Goal: Task Accomplishment & Management: Use online tool/utility

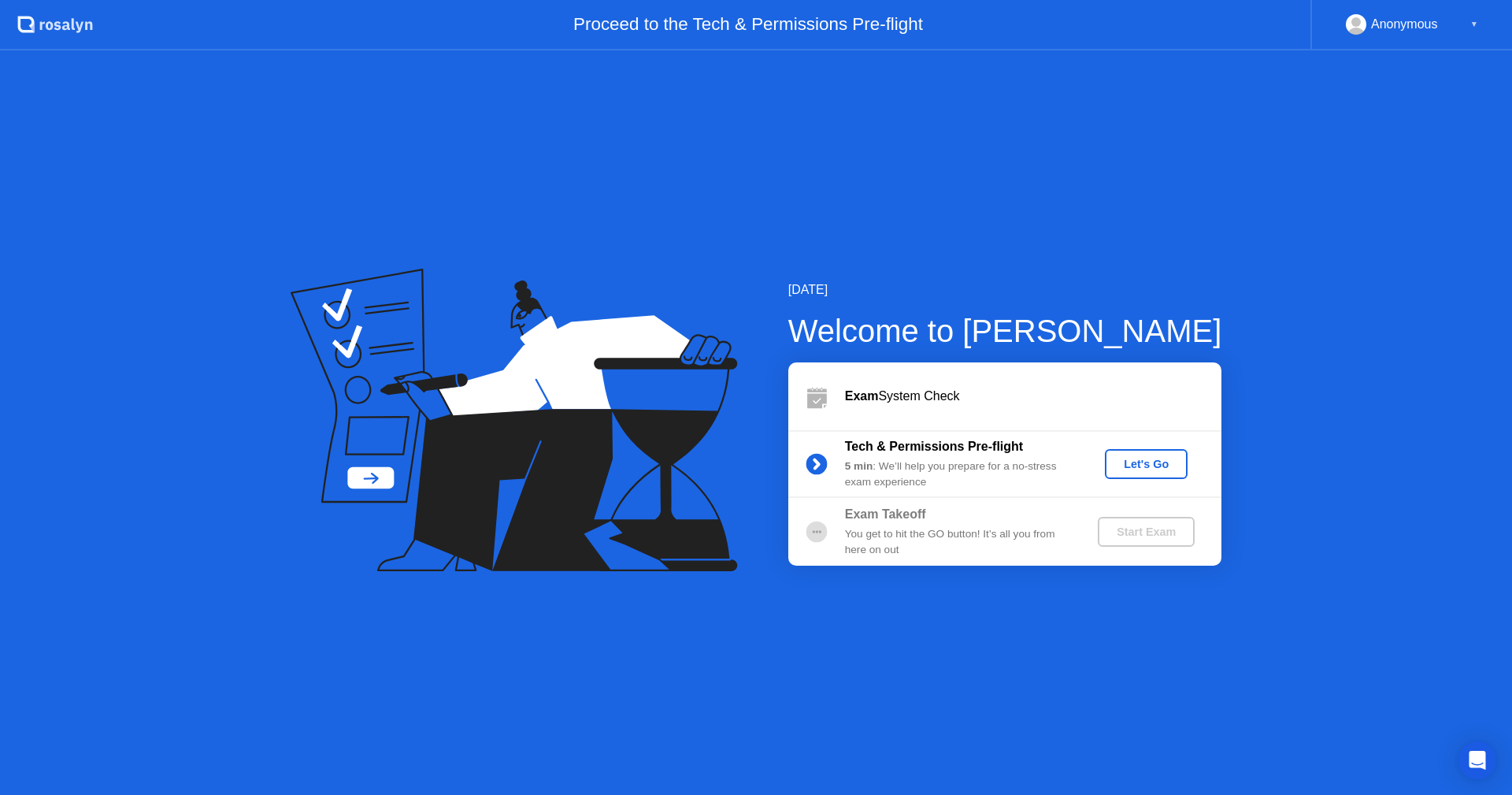
click at [1159, 464] on div "Let's Go" at bounding box center [1146, 464] width 70 height 13
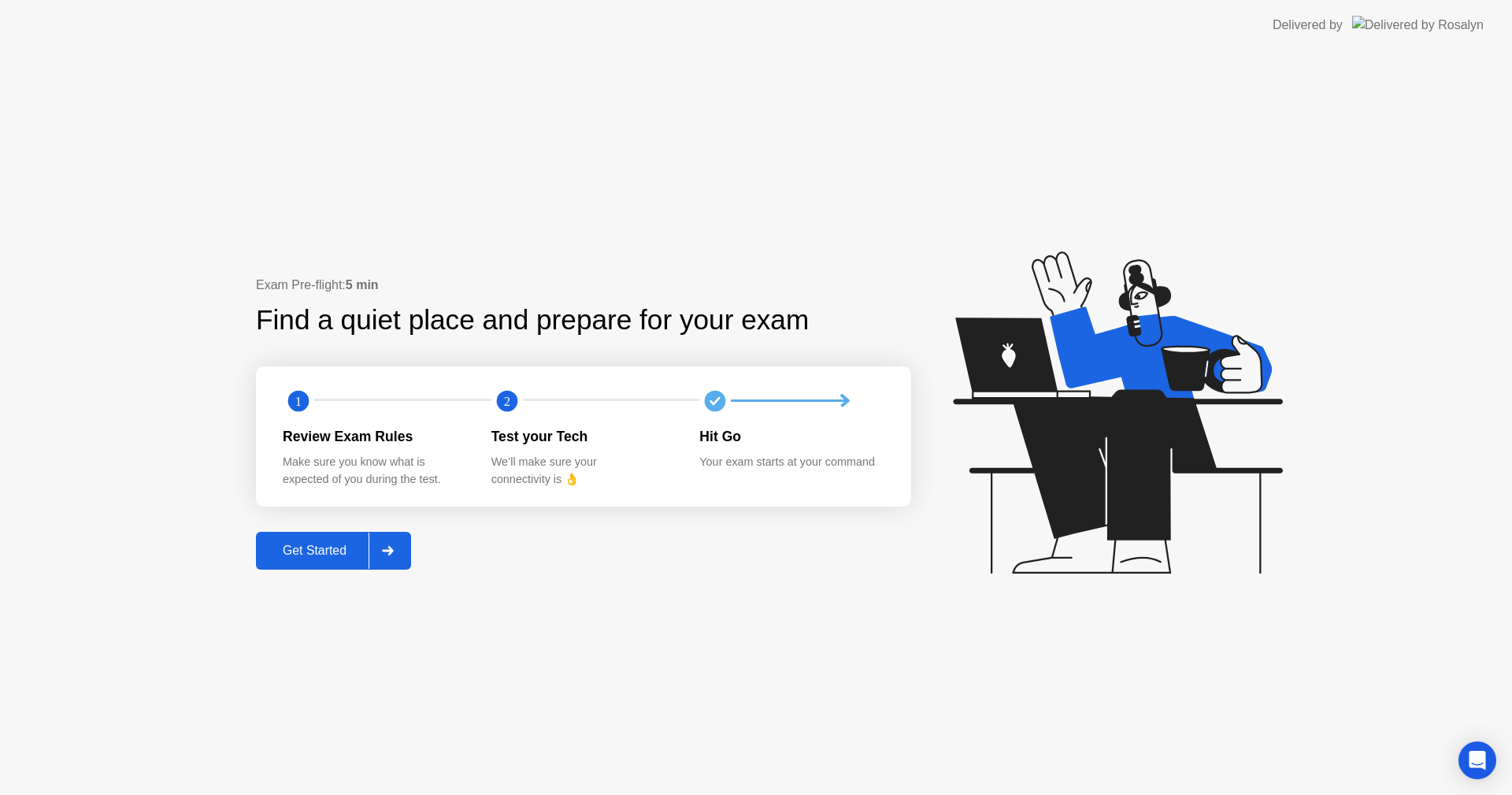
click at [281, 556] on div "Get Started" at bounding box center [314, 551] width 108 height 14
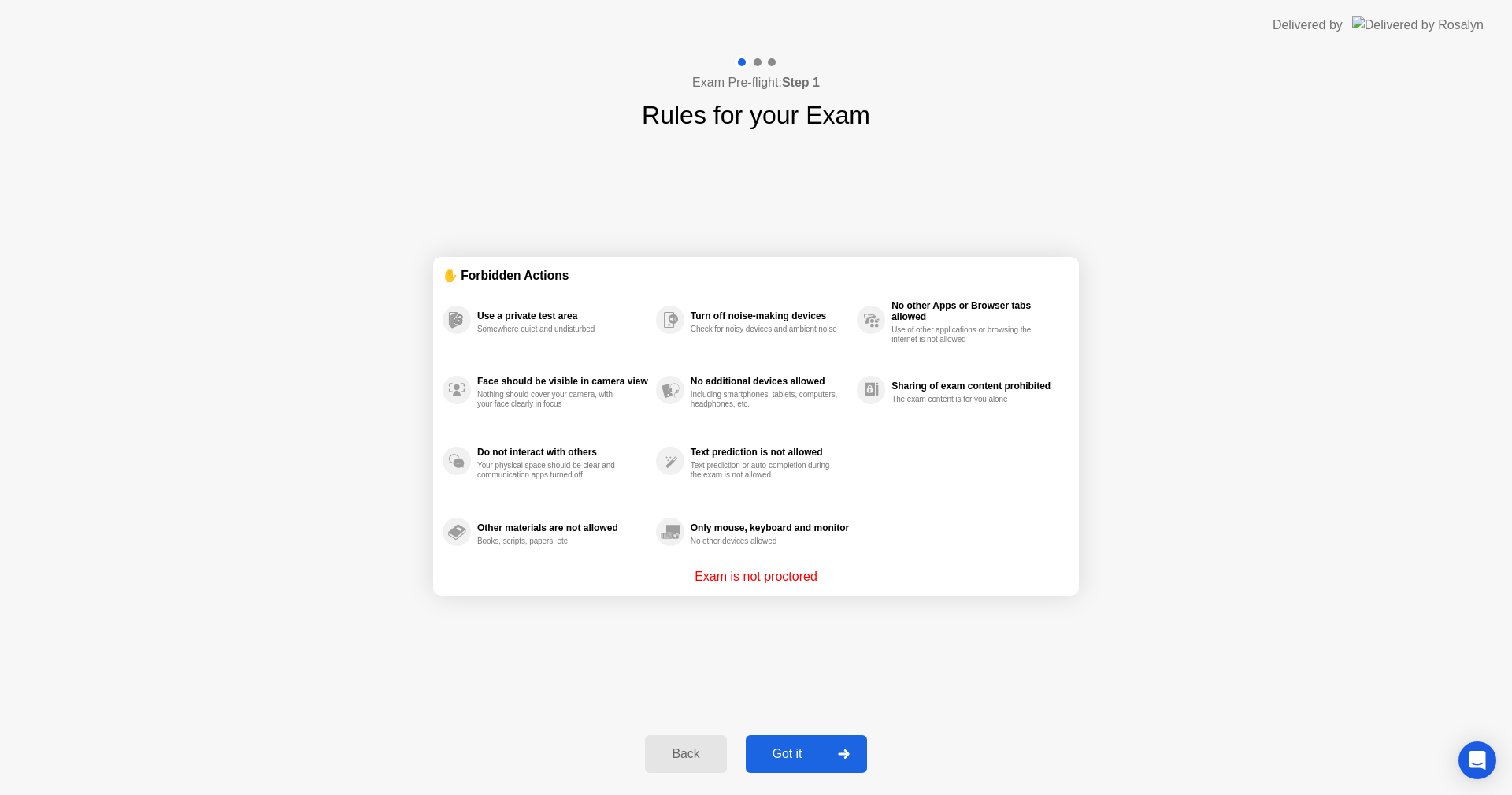
click at [793, 743] on button "Got it" at bounding box center [807, 754] width 122 height 38
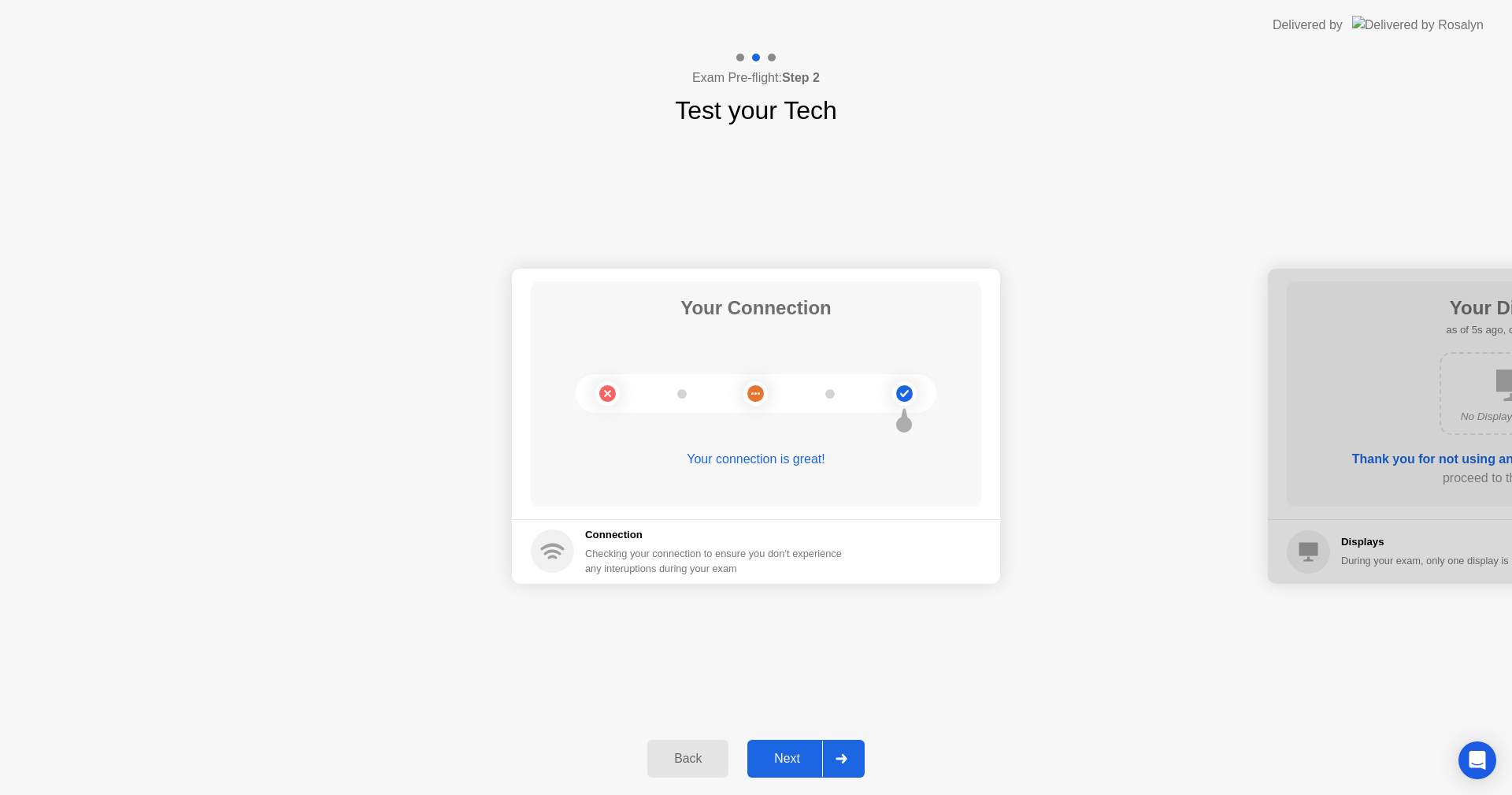
click at [783, 756] on div "Next" at bounding box center [787, 759] width 70 height 14
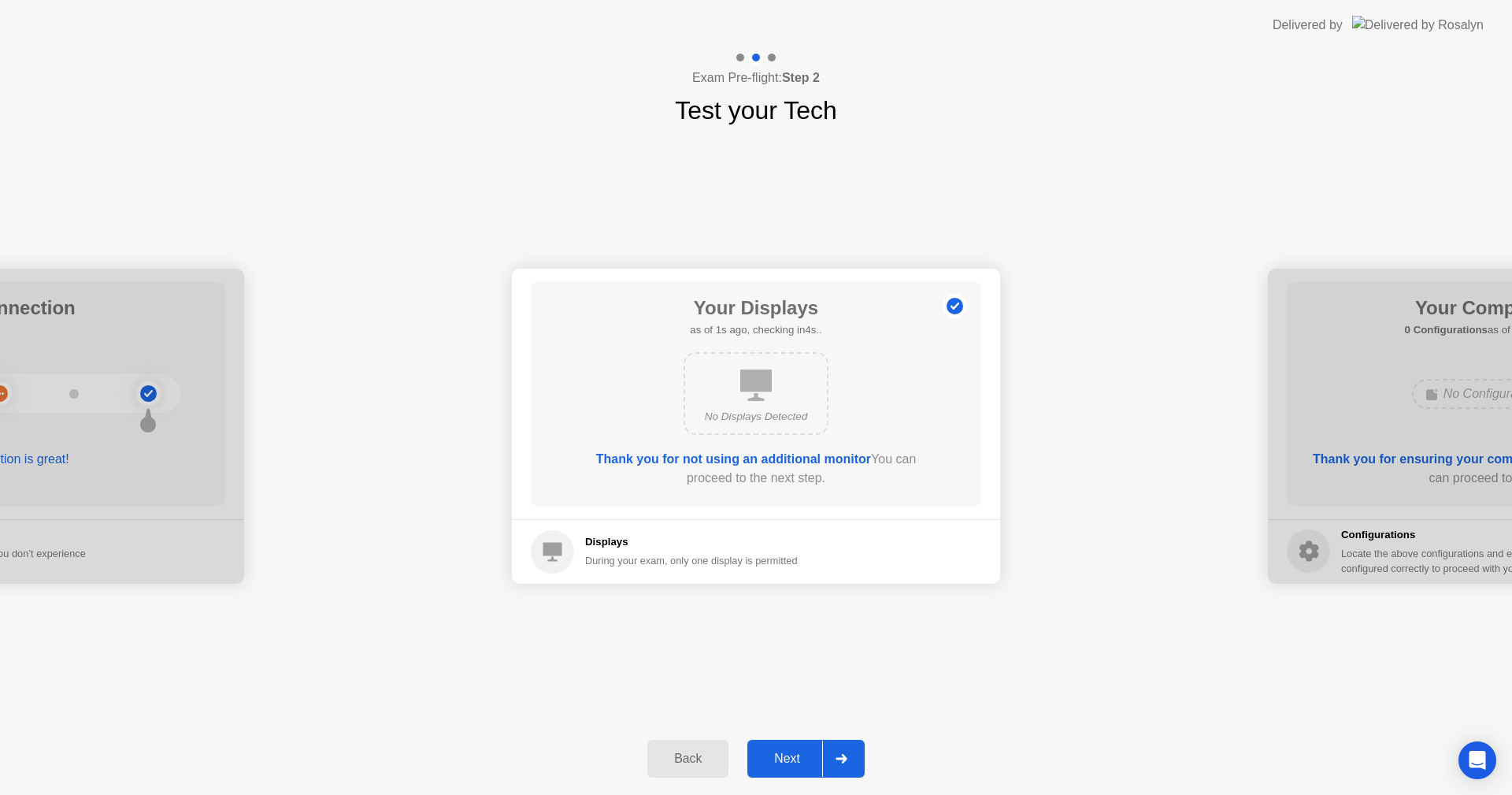
click at [783, 756] on div "Next" at bounding box center [787, 759] width 70 height 14
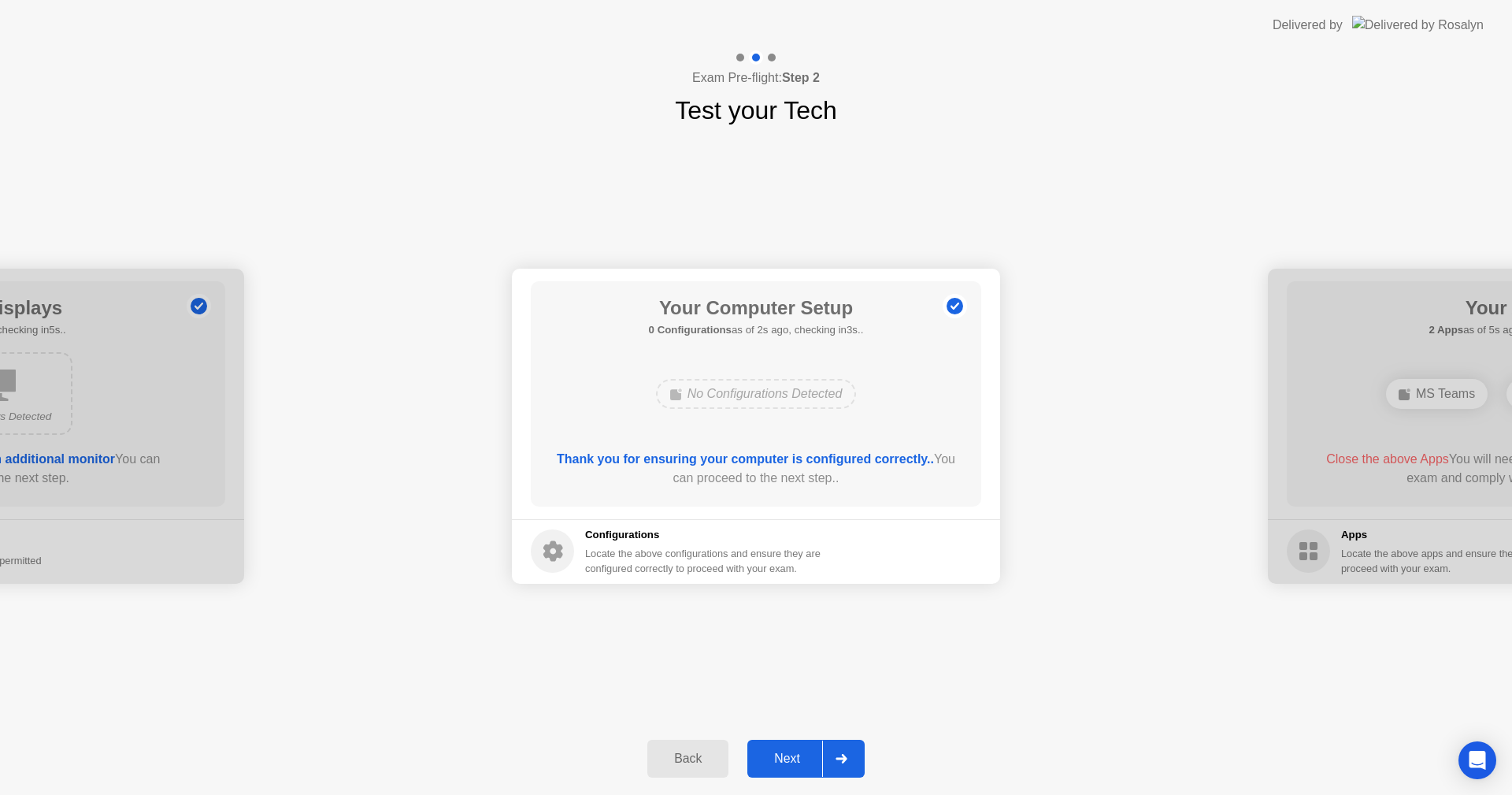
click at [783, 756] on div "Next" at bounding box center [787, 759] width 70 height 14
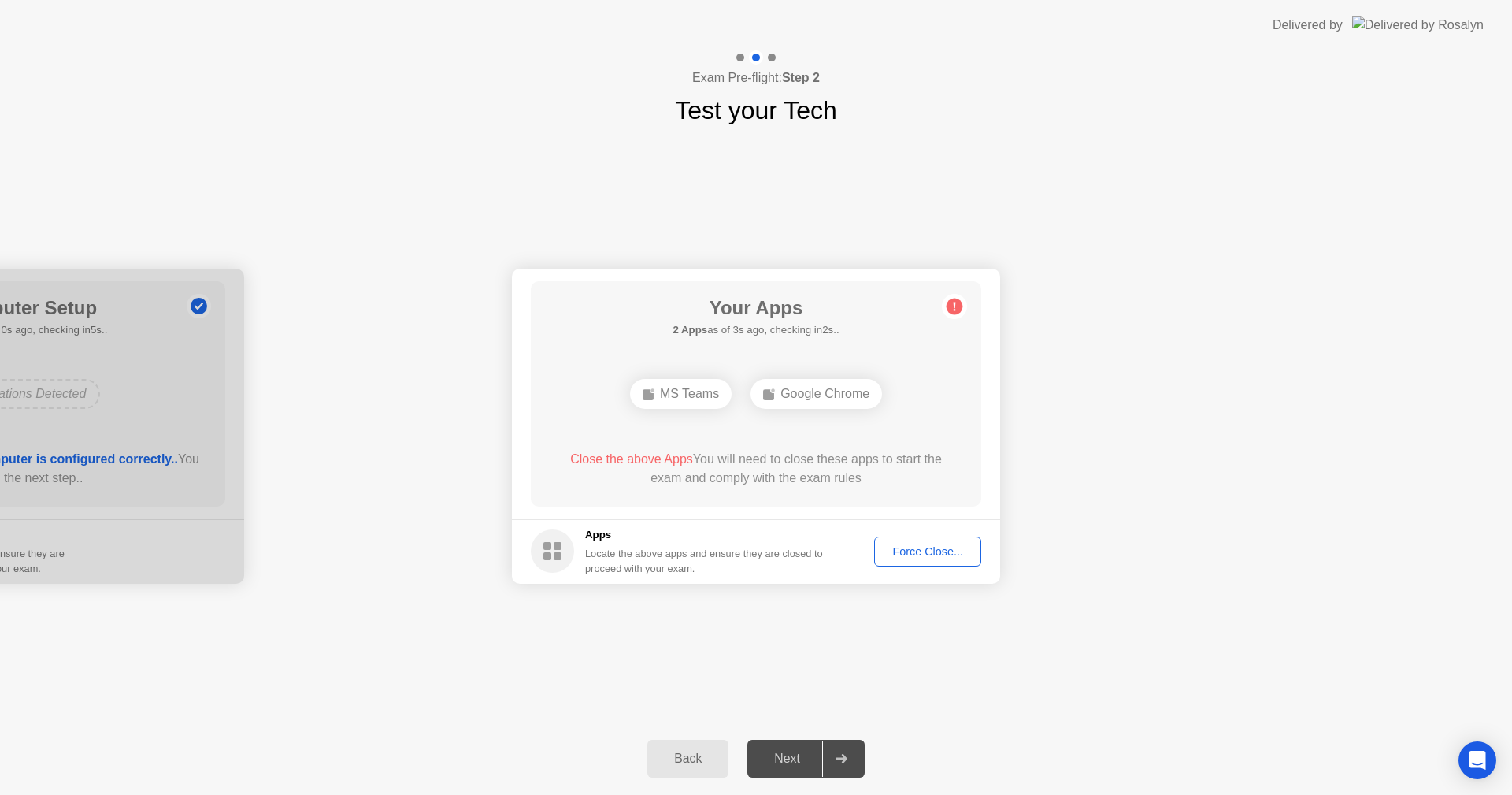
click at [941, 556] on div "Force Close..." at bounding box center [928, 552] width 96 height 13
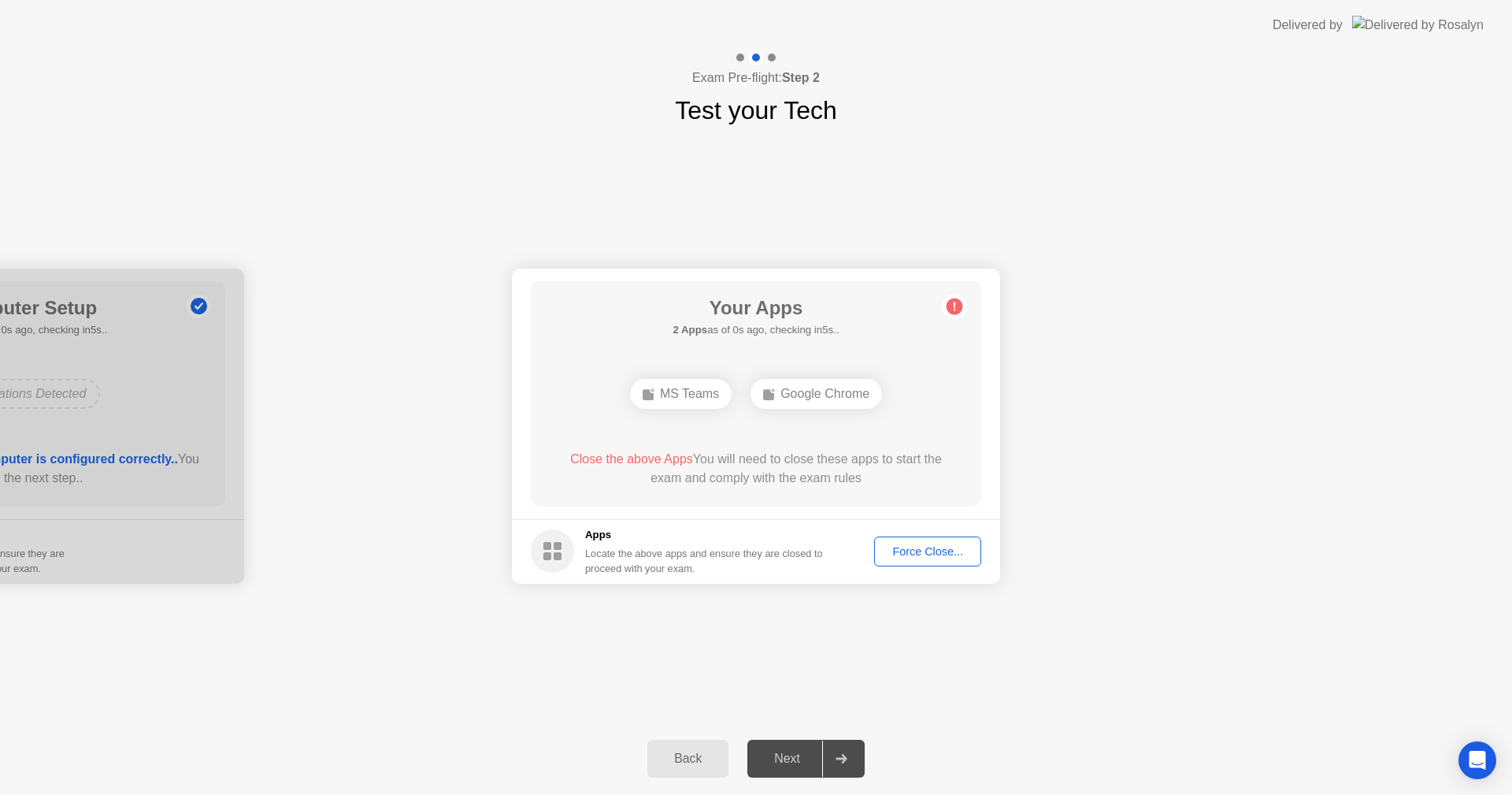
click at [936, 547] on div "Force Close..." at bounding box center [928, 552] width 96 height 13
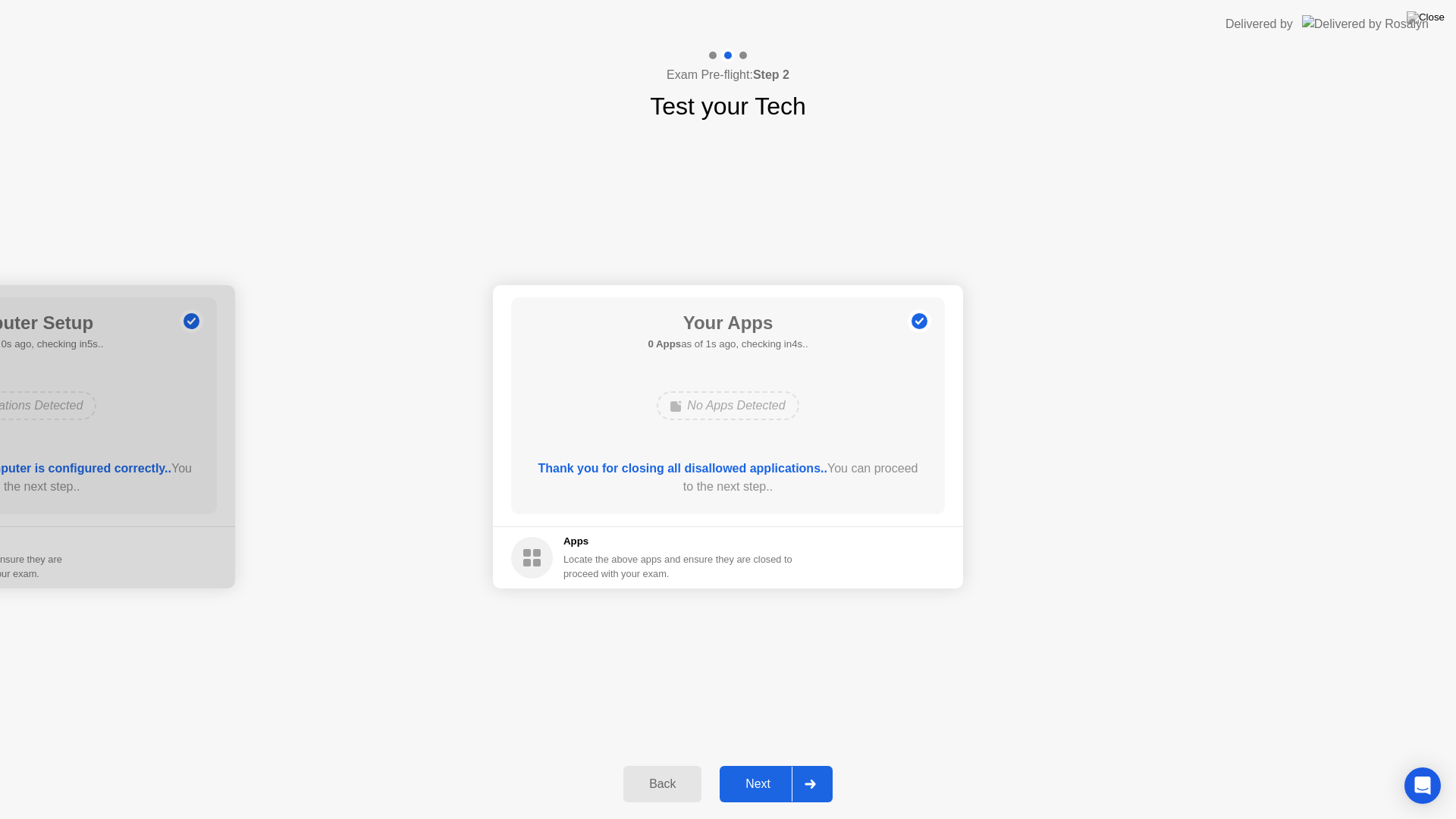
click at [773, 765] on button "Next" at bounding box center [776, 785] width 113 height 37
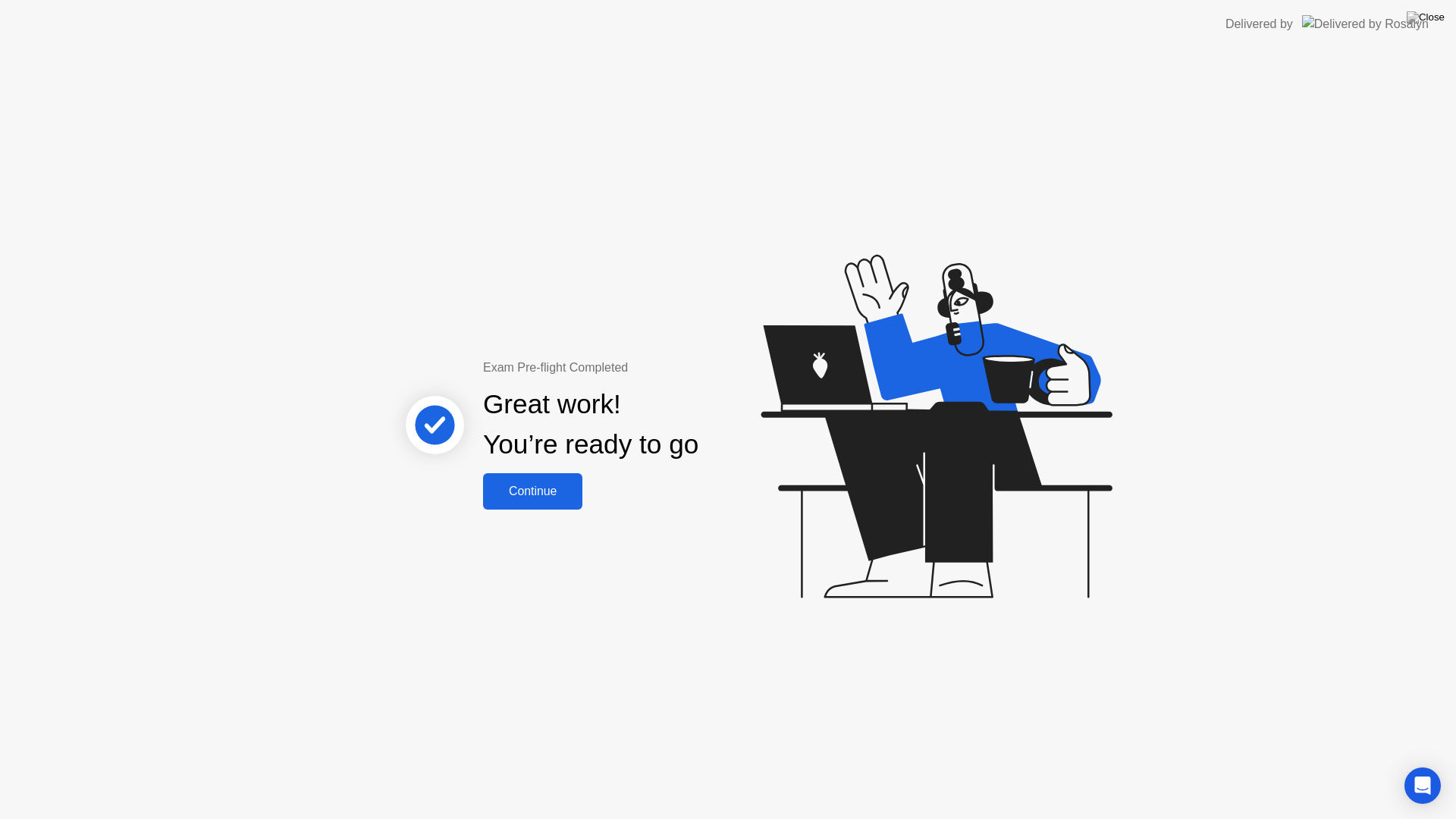
click at [527, 498] on div "Continue" at bounding box center [533, 491] width 90 height 13
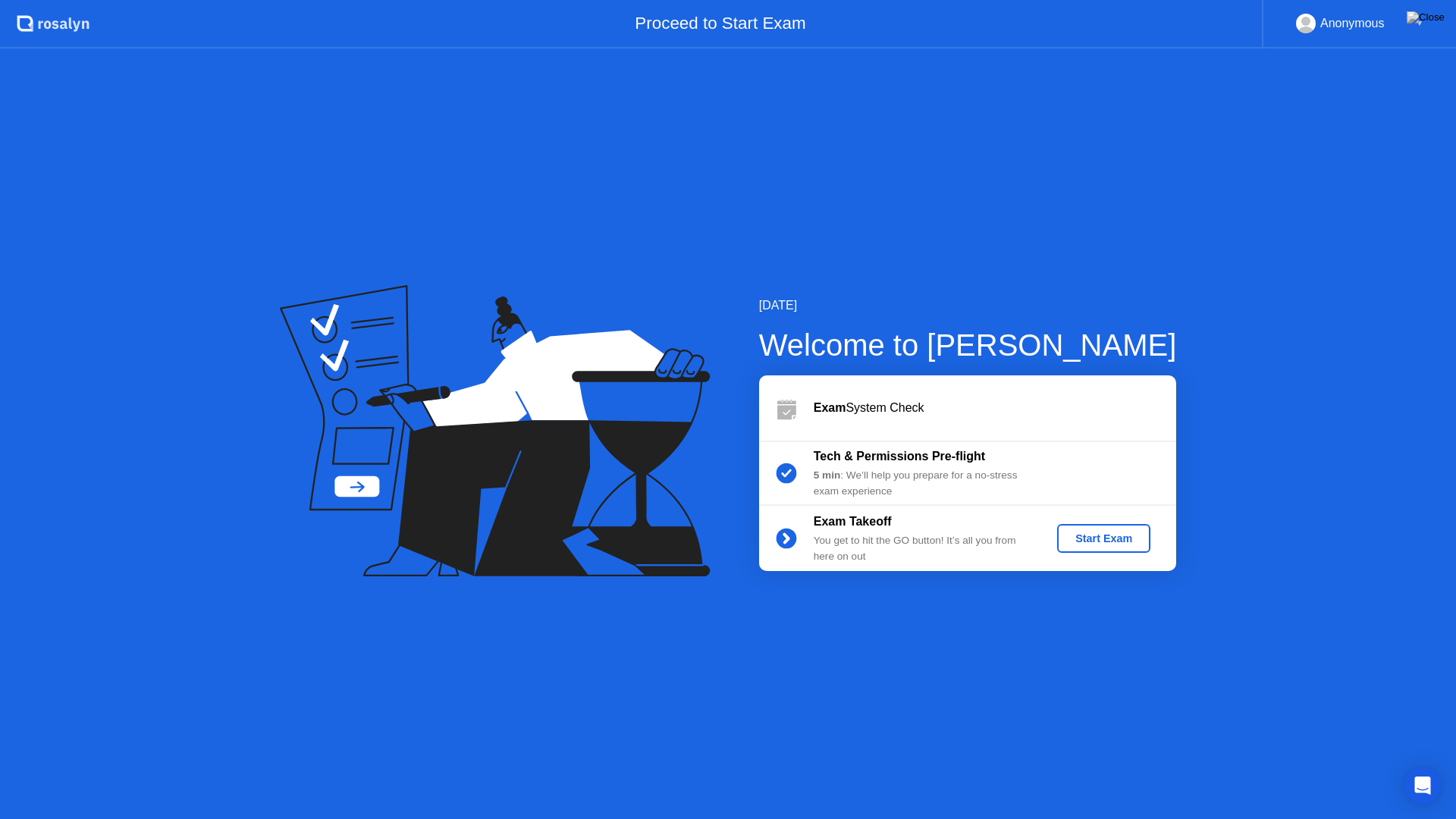
click at [1127, 542] on div "Start Exam" at bounding box center [1103, 539] width 81 height 13
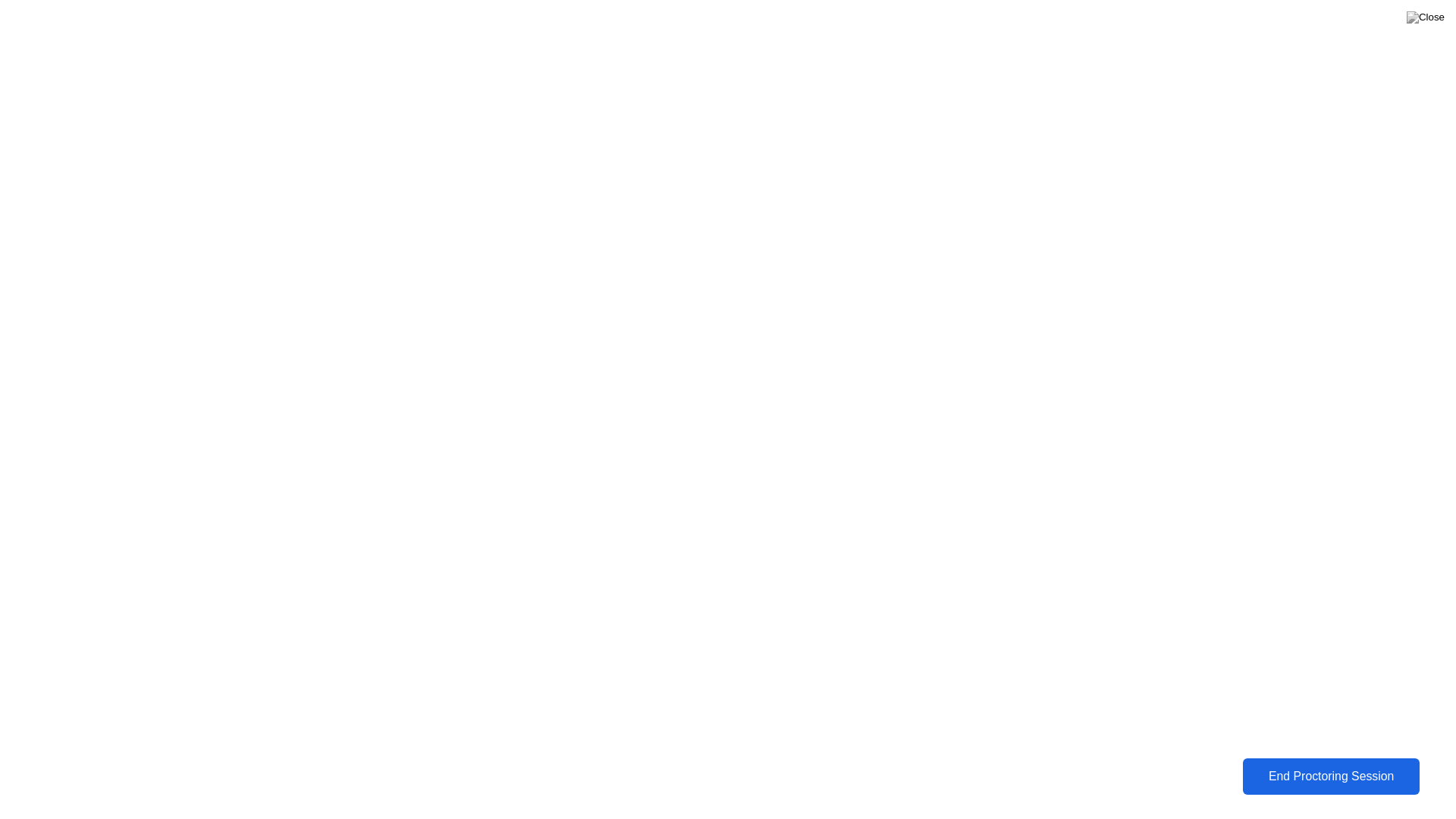
click at [1313, 765] on div "End Proctoring Session" at bounding box center [1331, 776] width 176 height 14
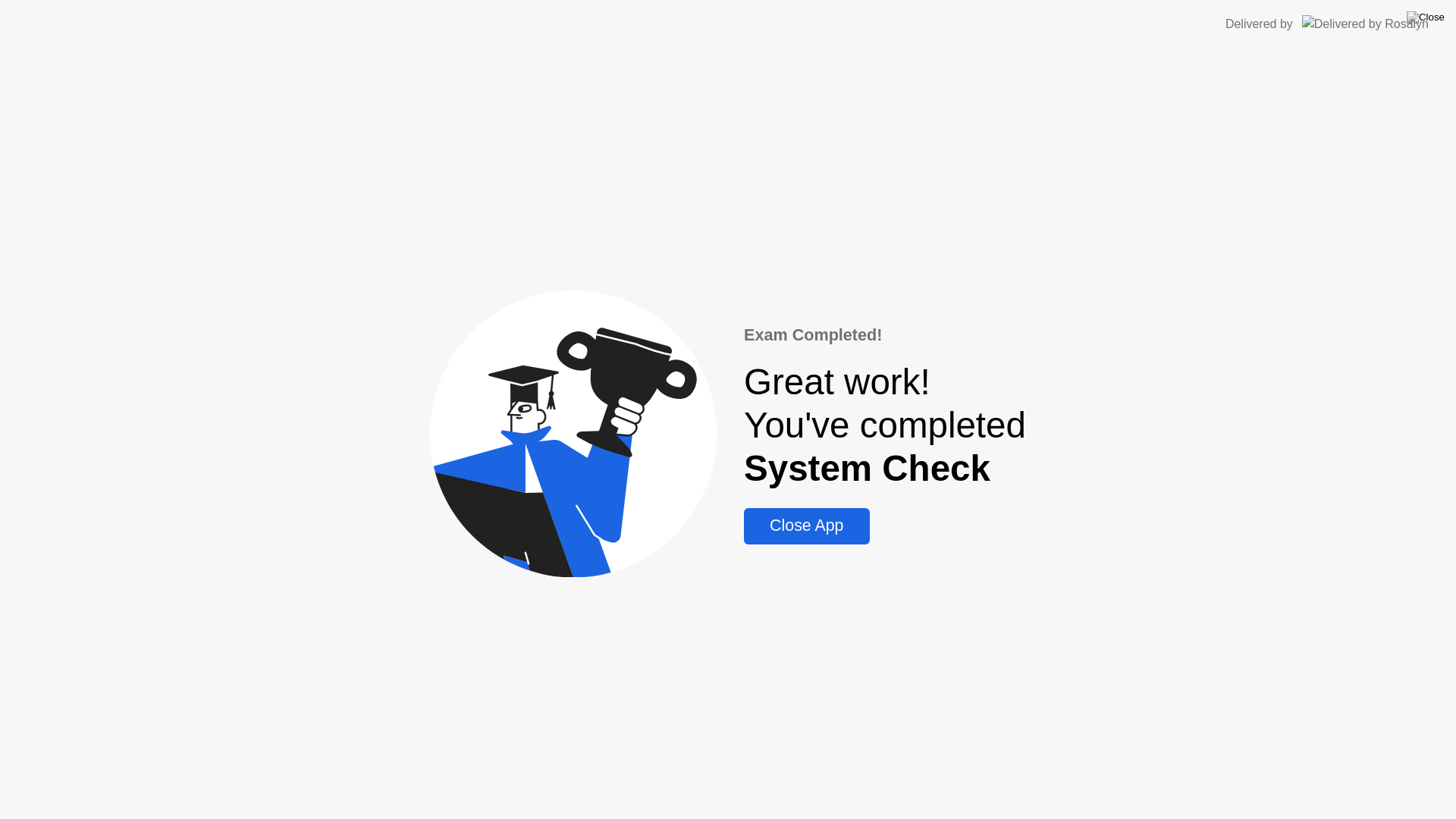
click at [797, 528] on div "Close App" at bounding box center [806, 526] width 116 height 19
